Goal: Book appointment/travel/reservation

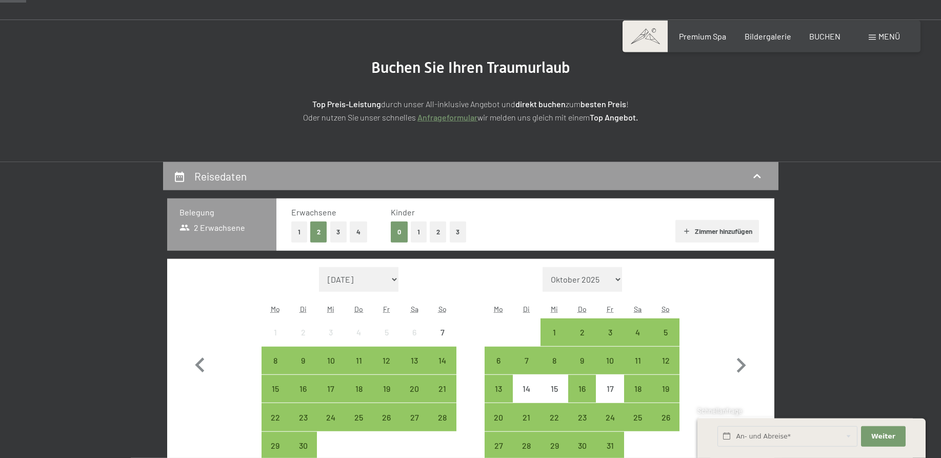
scroll to position [105, 0]
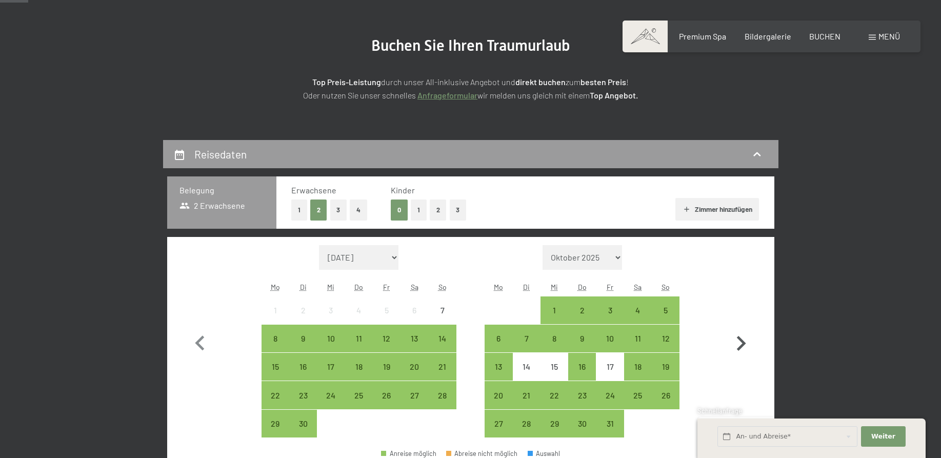
click at [742, 343] on icon "button" at bounding box center [741, 343] width 9 height 15
select select "[DATE]"
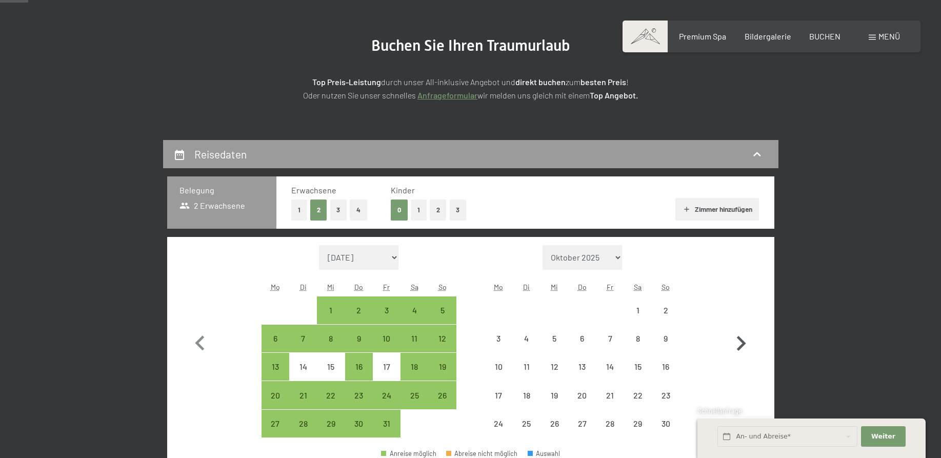
select select "[DATE]"
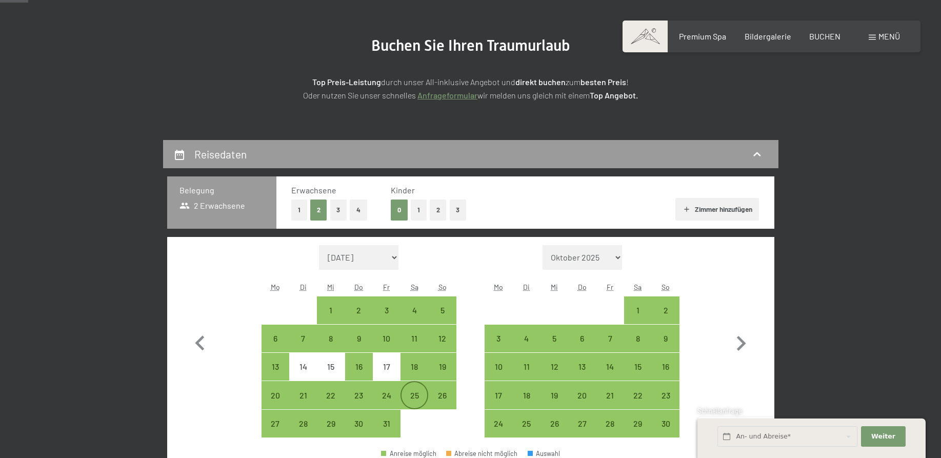
click at [409, 398] on div "25" at bounding box center [414, 404] width 26 height 26
select select "[DATE]"
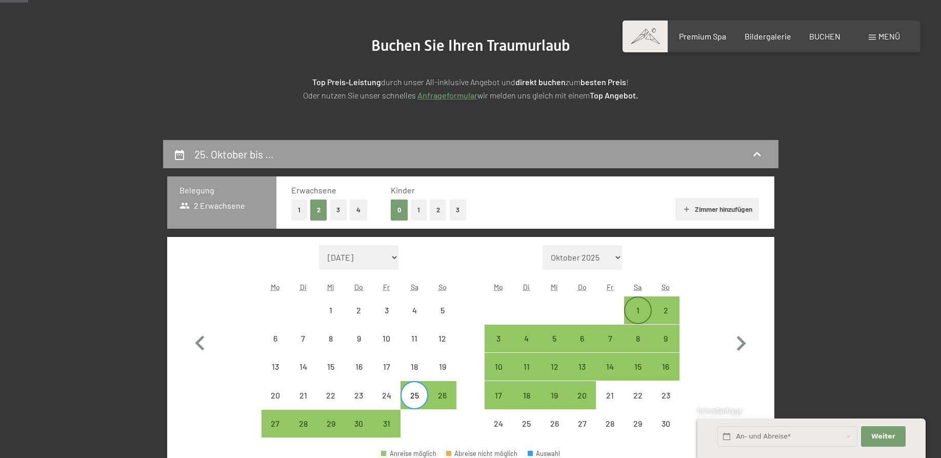
click at [633, 314] on div "1" at bounding box center [638, 319] width 26 height 26
select select "[DATE]"
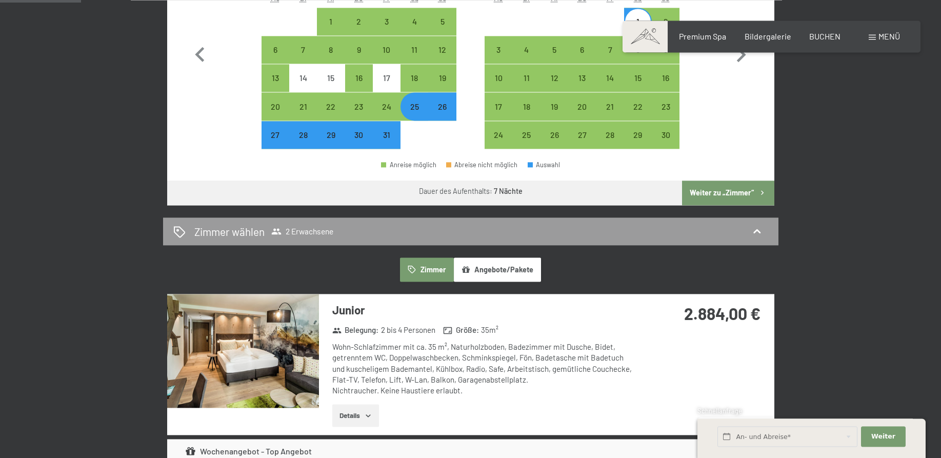
scroll to position [418, 0]
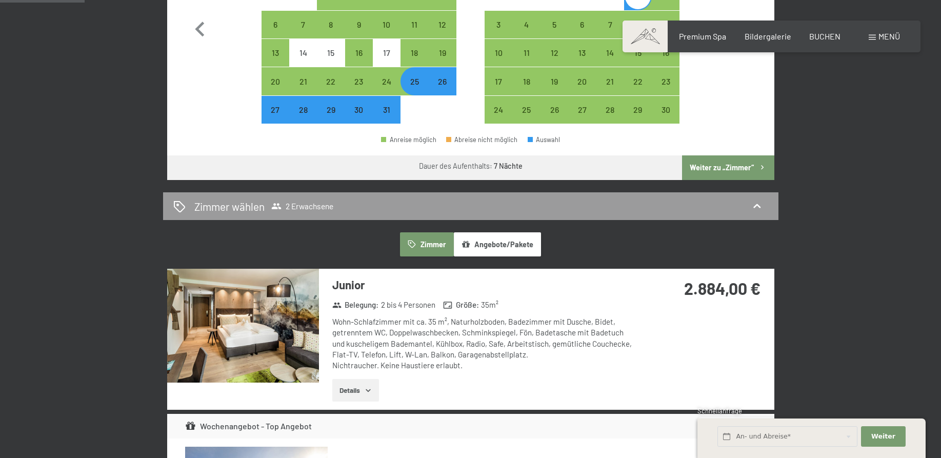
click at [349, 389] on button "Details" at bounding box center [355, 390] width 47 height 23
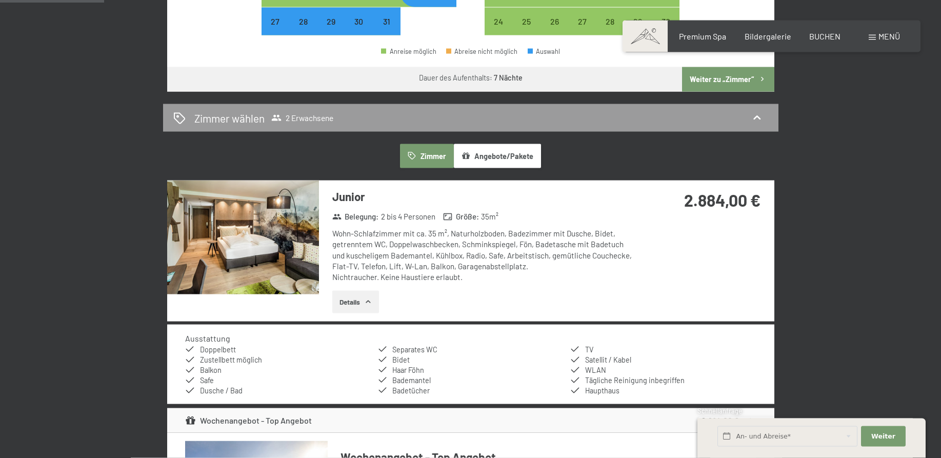
scroll to position [523, 0]
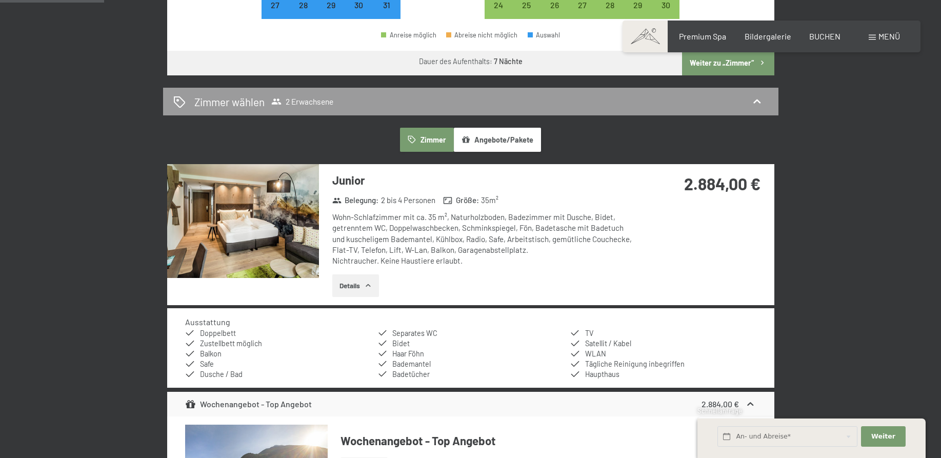
click at [354, 286] on button "Details" at bounding box center [355, 285] width 47 height 23
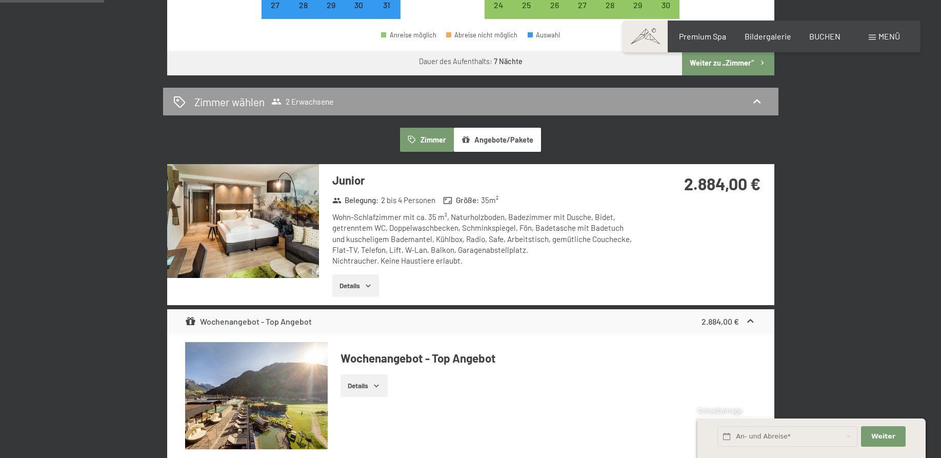
click at [353, 284] on button "Details" at bounding box center [355, 285] width 47 height 23
